Goal: Navigation & Orientation: Find specific page/section

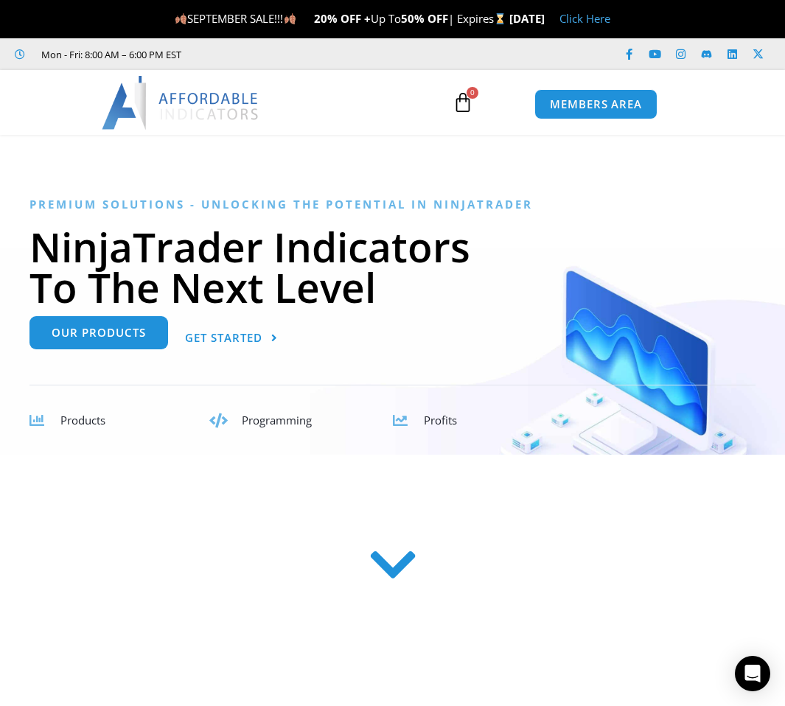
click at [88, 334] on span "Our Products" at bounding box center [99, 332] width 94 height 11
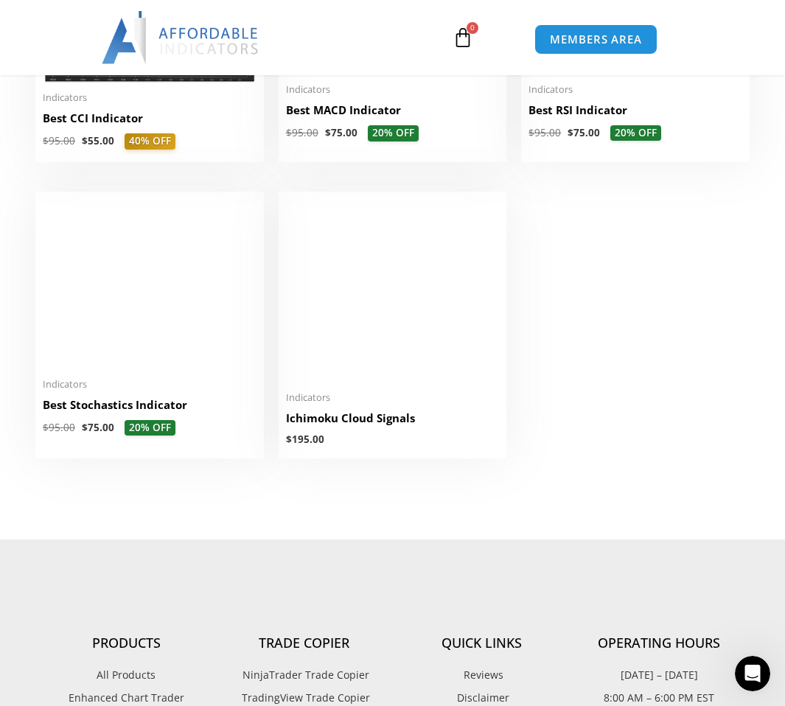
scroll to position [2891, 0]
